Goal: Find specific page/section: Find specific page/section

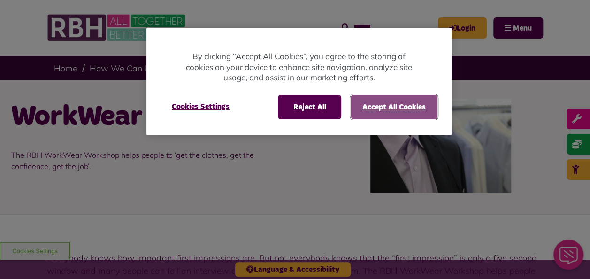
click at [428, 101] on button "Accept All Cookies" at bounding box center [394, 107] width 87 height 24
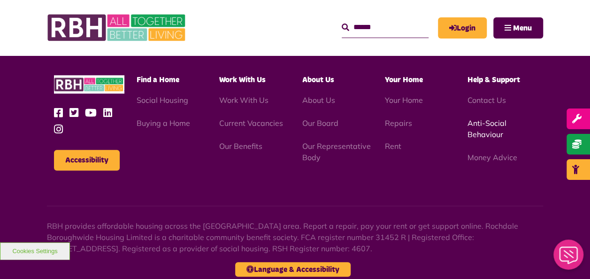
scroll to position [452, 0]
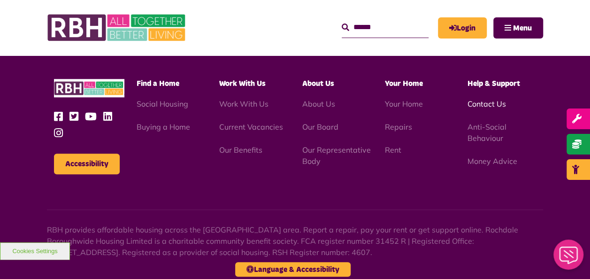
click at [476, 107] on link "Contact Us" at bounding box center [487, 103] width 39 height 9
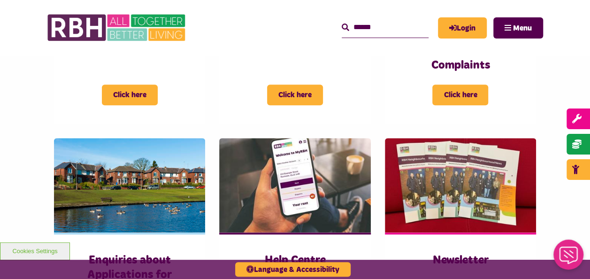
scroll to position [337, 0]
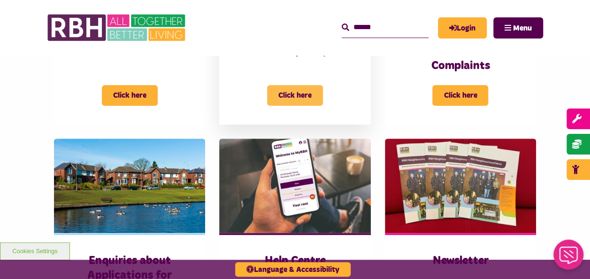
click at [307, 102] on span "Click here" at bounding box center [295, 95] width 56 height 21
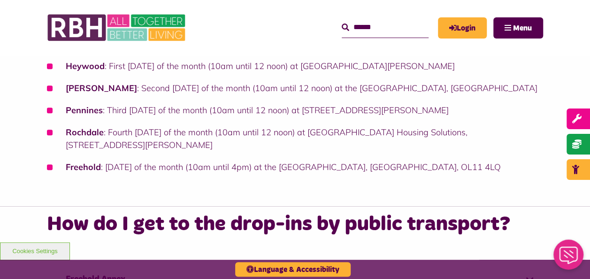
scroll to position [363, 0]
